Goal: Transaction & Acquisition: Purchase product/service

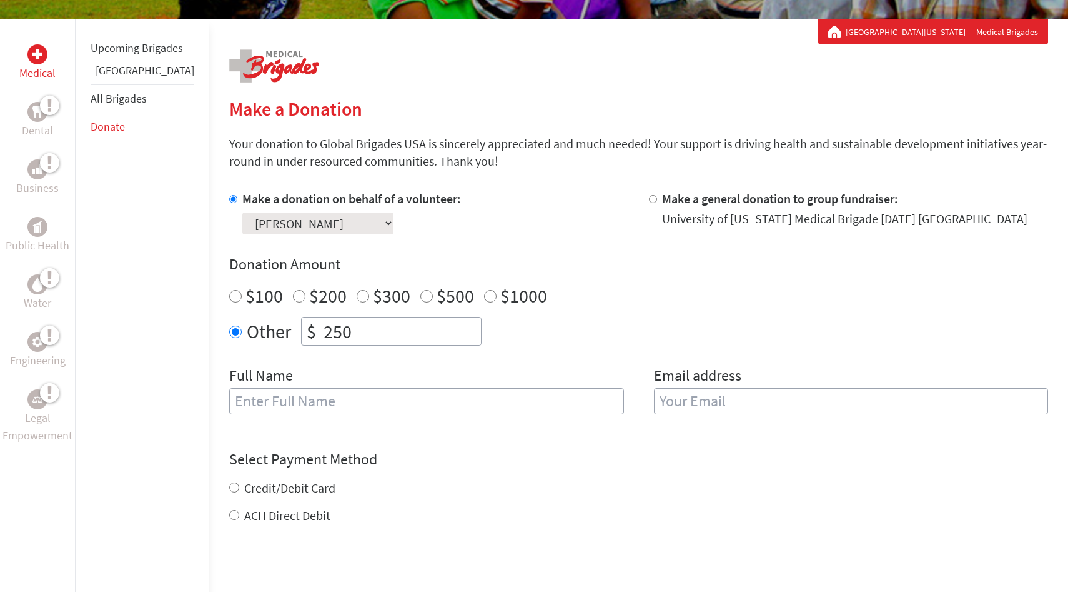
scroll to position [240, 0]
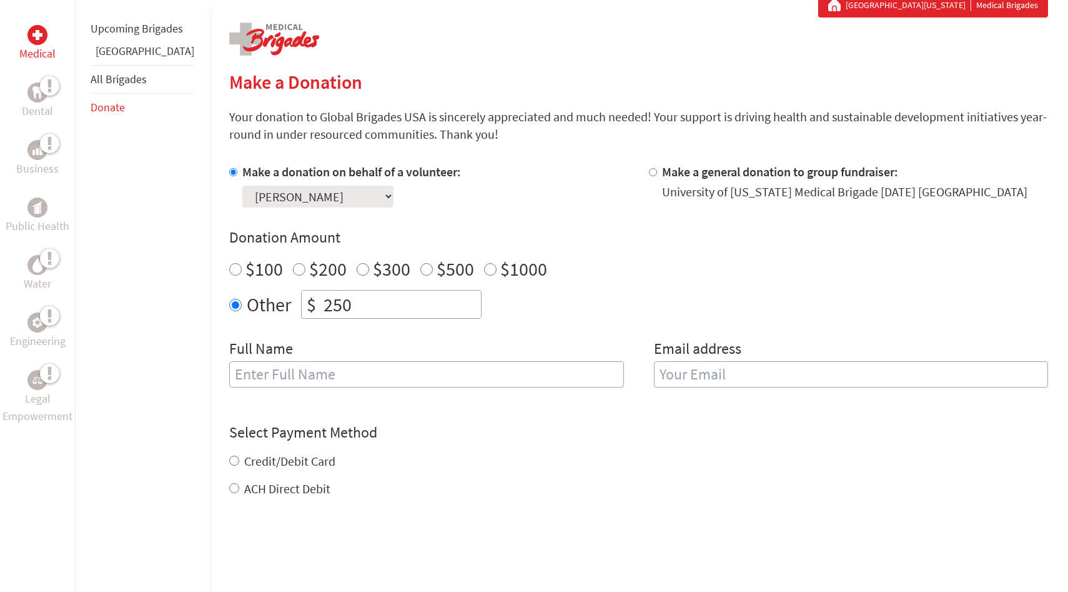
click at [364, 382] on input "text" at bounding box center [426, 374] width 395 height 26
type input "[PERSON_NAME]"
click at [743, 386] on input "email" at bounding box center [851, 374] width 395 height 26
type input "[EMAIL_ADDRESS][DOMAIN_NAME]"
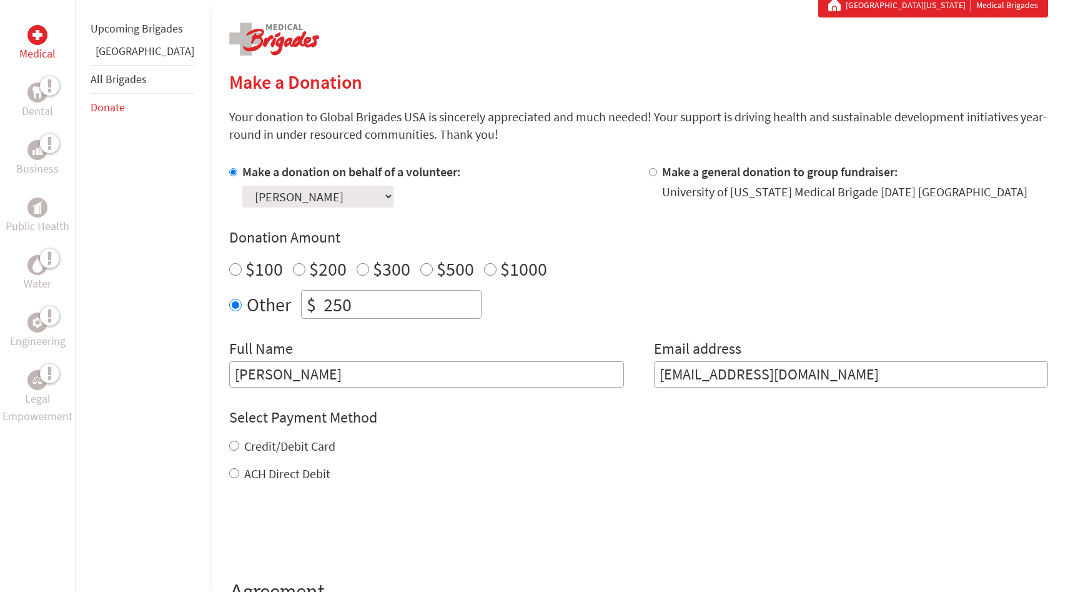
click at [678, 523] on div at bounding box center [638, 531] width 819 height 49
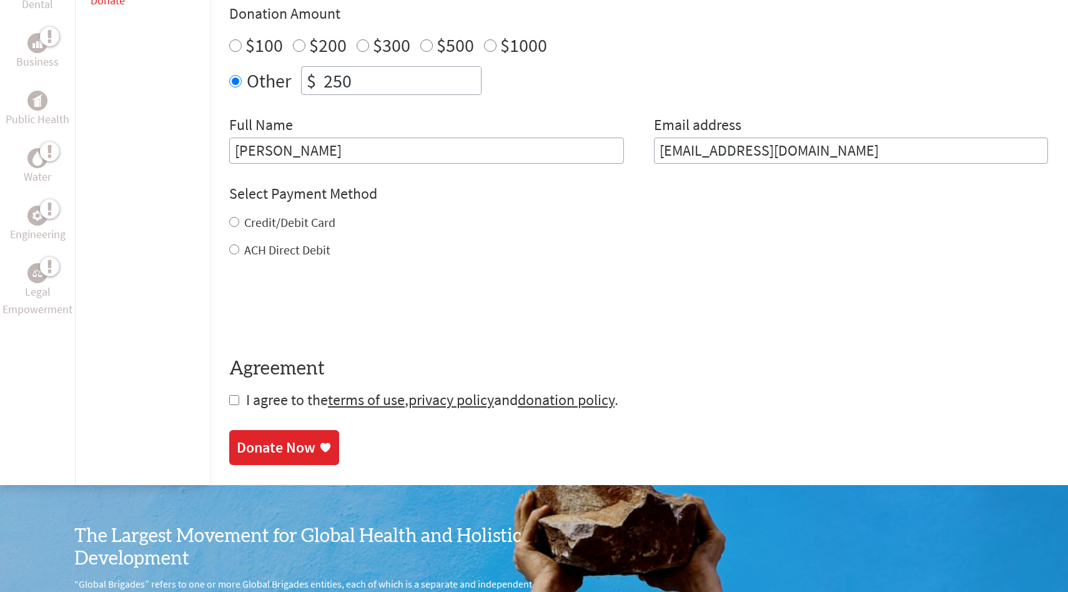
scroll to position [473, 0]
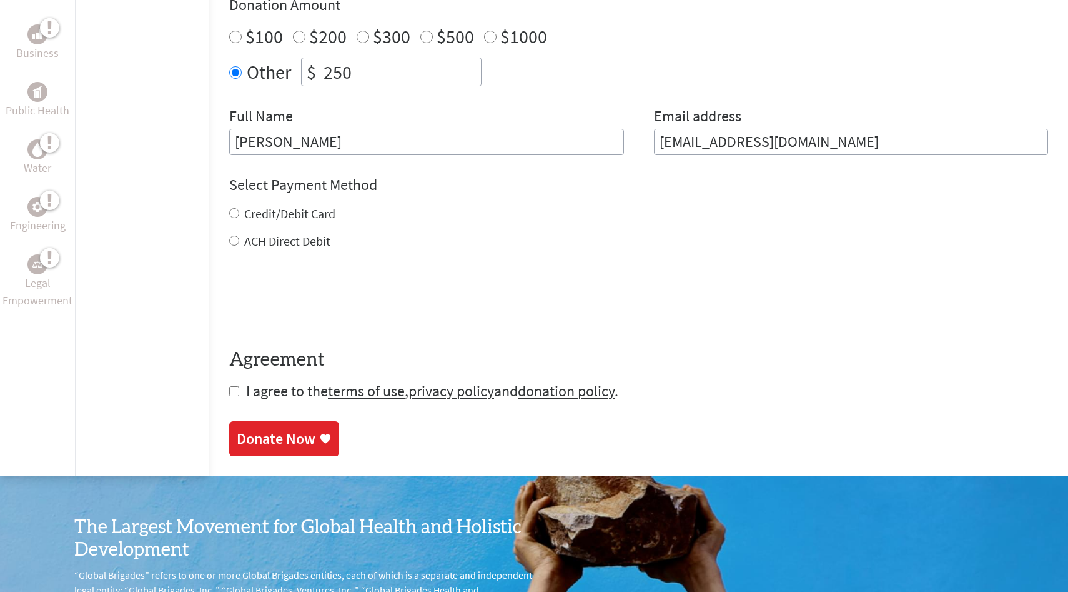
click at [263, 249] on label "ACH Direct Debit" at bounding box center [287, 241] width 86 height 16
click at [239, 245] on input "ACH Direct Debit" at bounding box center [234, 240] width 10 height 10
radio input "true"
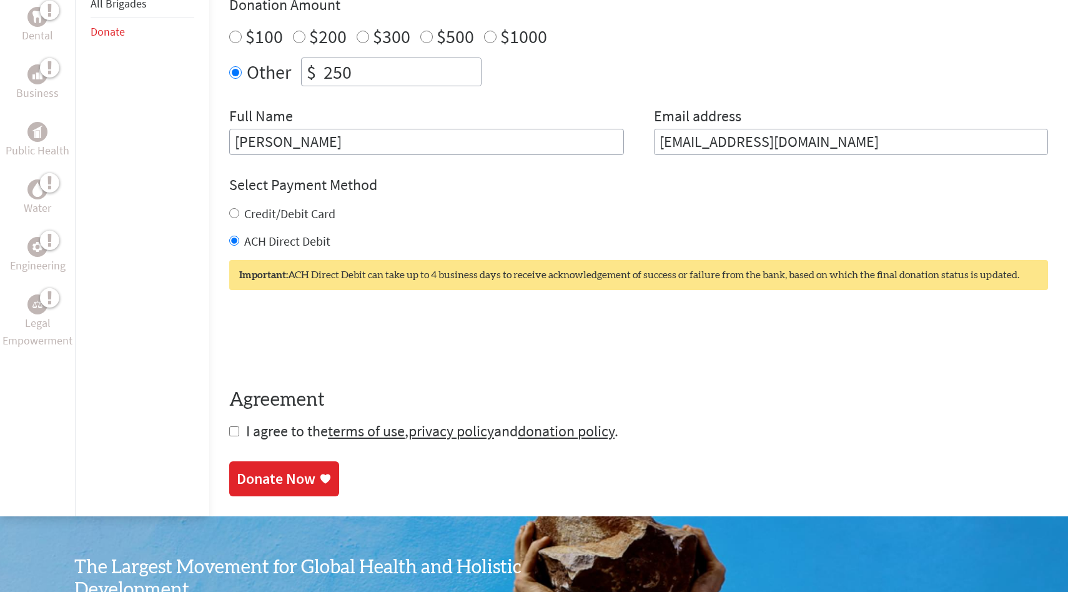
click at [229, 433] on input "checkbox" at bounding box center [234, 431] width 10 height 10
checkbox input "true"
click at [250, 473] on div "Donate Now" at bounding box center [276, 480] width 79 height 20
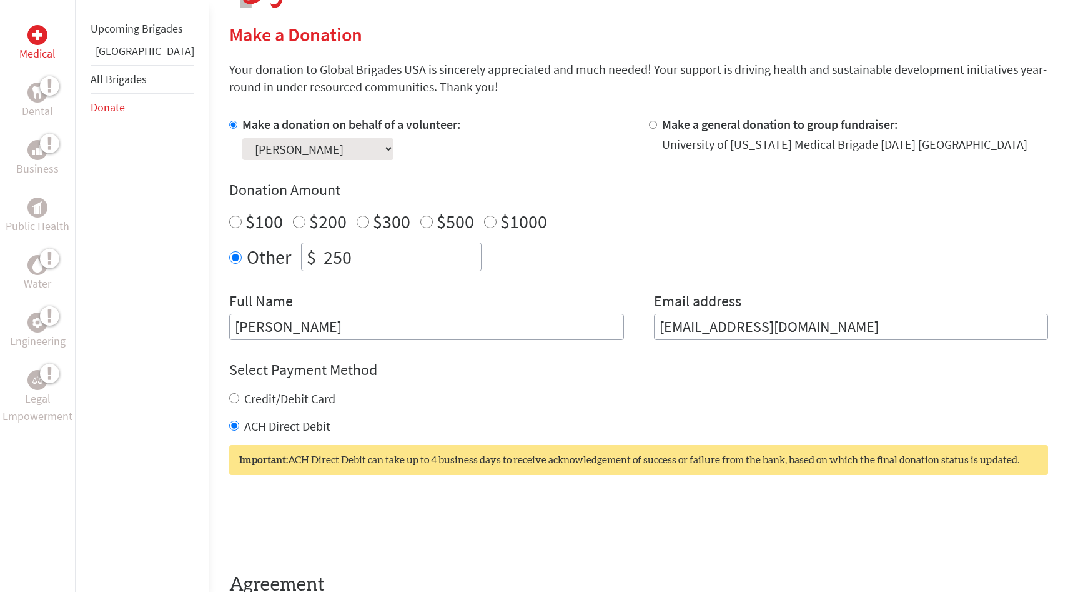
scroll to position [625, 0]
